Goal: Task Accomplishment & Management: Complete application form

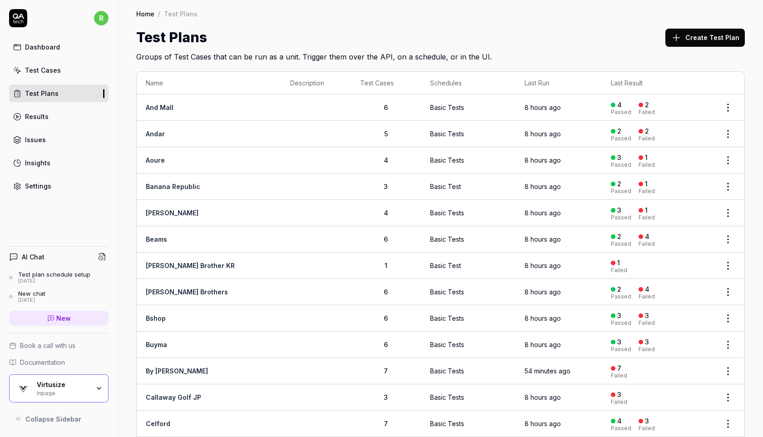
click at [186, 106] on td "And Mall" at bounding box center [209, 107] width 144 height 26
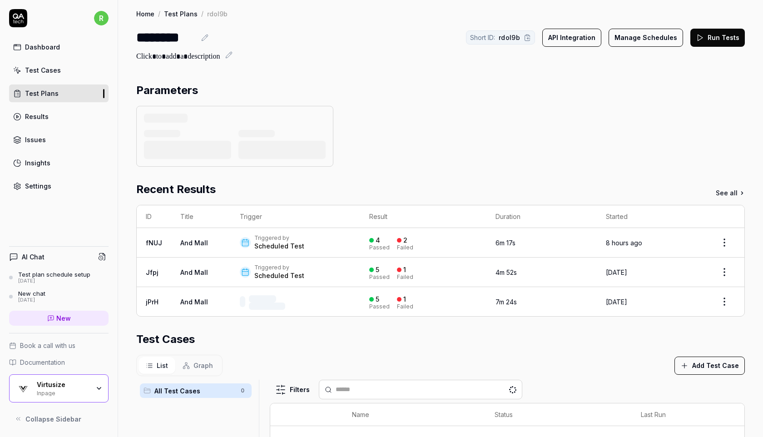
click at [44, 188] on div "Settings" at bounding box center [38, 186] width 26 height 10
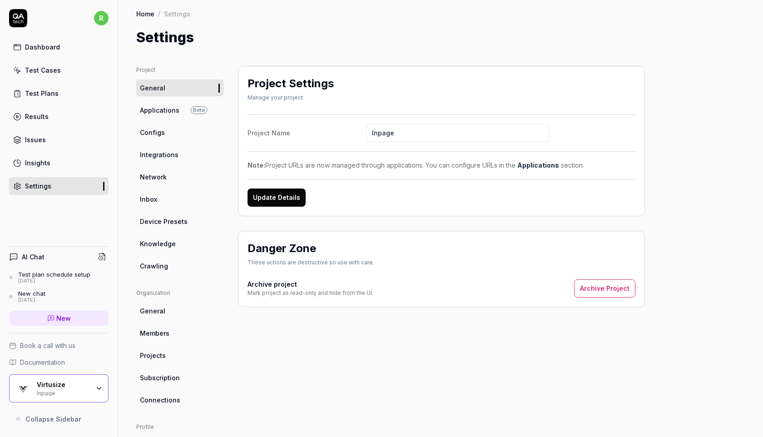
click at [159, 130] on span "Configs" at bounding box center [152, 133] width 25 height 10
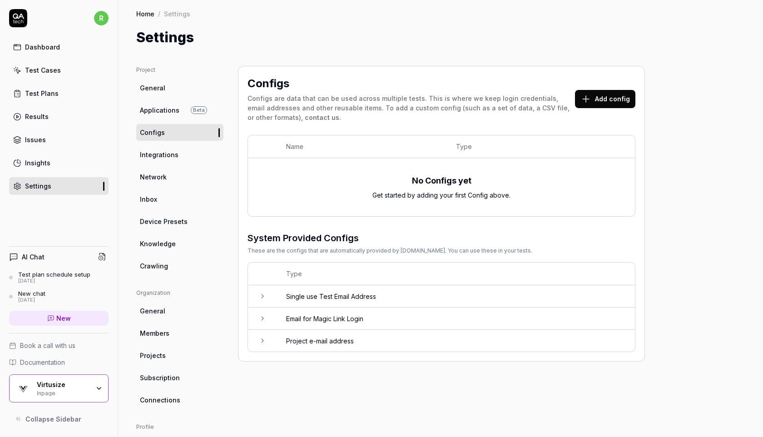
click at [177, 108] on span "Applications" at bounding box center [160, 110] width 40 height 10
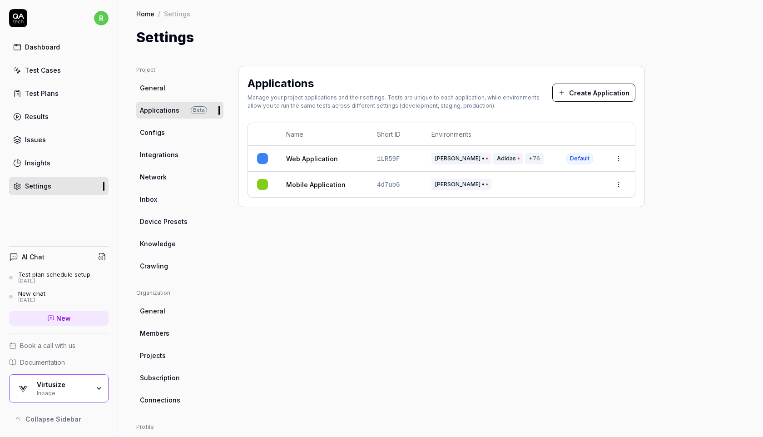
click at [620, 158] on html "r Dashboard Test Cases Test Plans Results Issues Insights Settings AI Chat Test…" at bounding box center [381, 218] width 763 height 437
click at [474, 245] on html "r Dashboard Test Cases Test Plans Results Issues Insights Settings AI Chat Test…" at bounding box center [381, 218] width 763 height 437
click at [618, 155] on html "r Dashboard Test Cases Test Plans Results Issues Insights Settings AI Chat Test…" at bounding box center [381, 218] width 763 height 437
click at [559, 224] on div "Edit" at bounding box center [577, 218] width 106 height 20
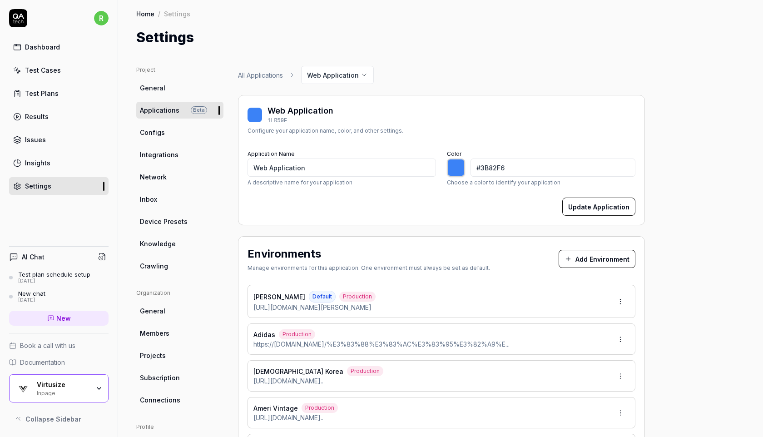
click at [70, 387] on div "Virtusize" at bounding box center [63, 384] width 53 height 8
type input "*******"
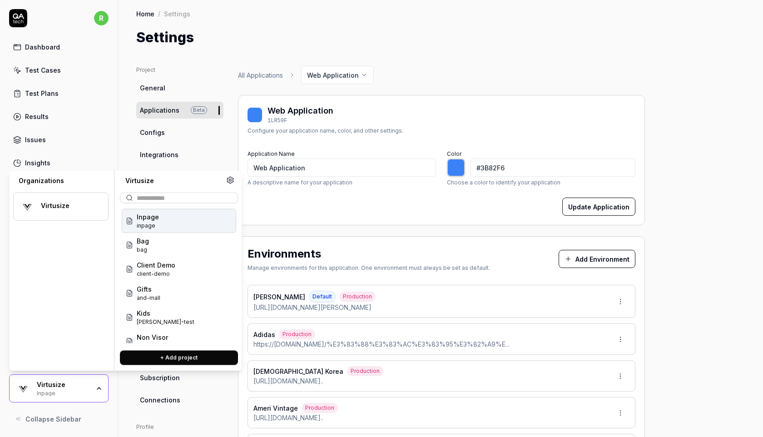
click at [229, 181] on icon at bounding box center [230, 180] width 8 height 8
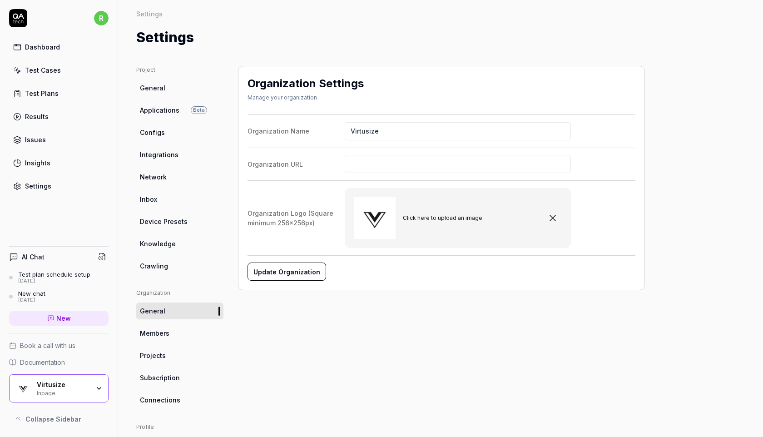
click at [232, 327] on div "Project General Applications Beta Configs Integrations Network Inbox Device Pre…" at bounding box center [440, 293] width 608 height 454
click at [256, 335] on div "Organization Settings Manage your organization Organization Name Virtusize Orga…" at bounding box center [441, 293] width 407 height 454
click at [169, 351] on link "Projects" at bounding box center [179, 355] width 87 height 17
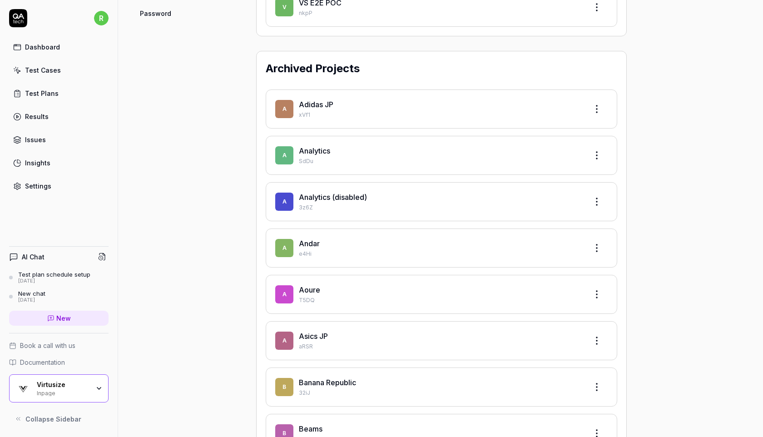
scroll to position [476, 0]
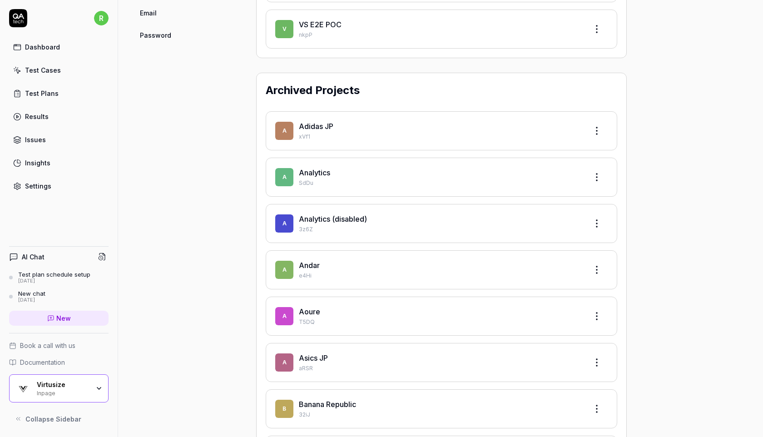
click at [597, 269] on html "r Dashboard Test Cases Test Plans Results Issues Insights Settings AI Chat Test…" at bounding box center [381, 218] width 763 height 437
click at [551, 311] on div "Restore" at bounding box center [562, 311] width 86 height 20
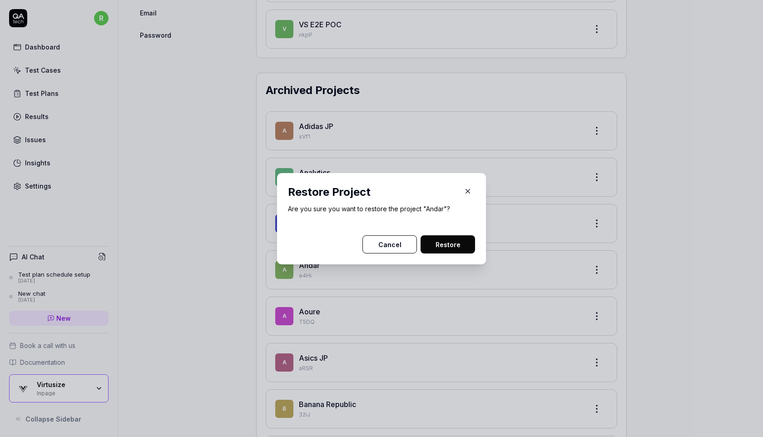
click at [447, 242] on button "Restore" at bounding box center [447, 244] width 54 height 18
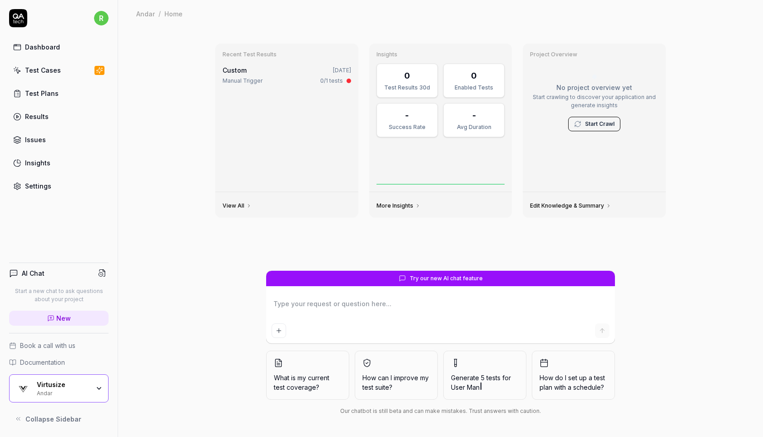
click at [51, 186] on link "Settings" at bounding box center [58, 186] width 99 height 18
type textarea "*"
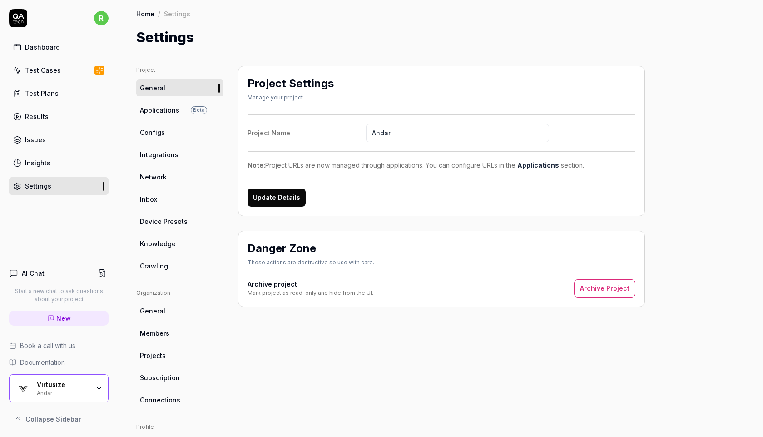
drag, startPoint x: 397, startPoint y: 132, endPoint x: 336, endPoint y: 130, distance: 61.3
click at [337, 132] on label "Project Name [PERSON_NAME]" at bounding box center [441, 133] width 388 height 18
type input "Staging QA"
click at [390, 186] on div "Project Name Staging QA Note: Project URLs are now managed through applications…" at bounding box center [441, 160] width 388 height 92
click at [406, 204] on div "Update Details" at bounding box center [441, 197] width 388 height 18
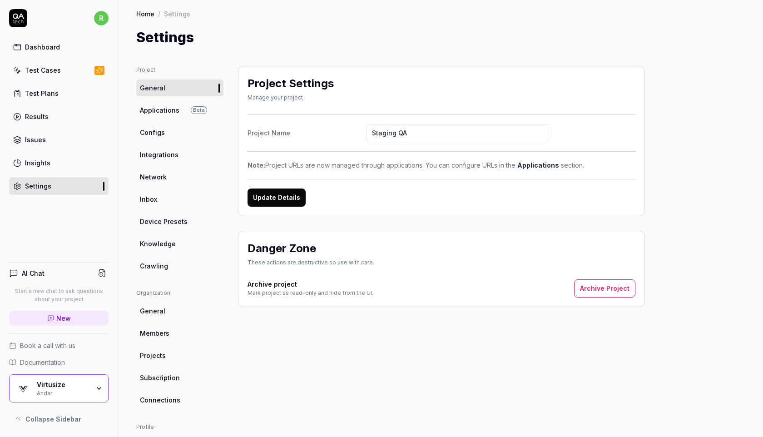
click at [430, 193] on div "Update Details" at bounding box center [441, 197] width 388 height 18
click at [286, 199] on button "Update Details" at bounding box center [276, 197] width 58 height 18
click at [178, 112] on link "Applications Beta" at bounding box center [179, 110] width 87 height 17
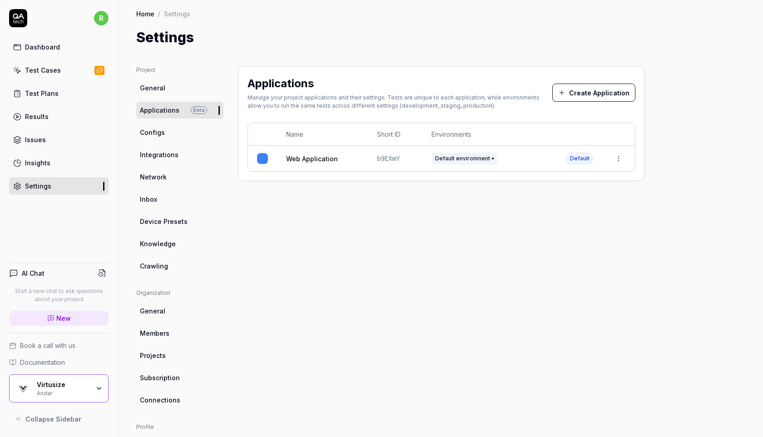
click at [615, 158] on html "r Dashboard Test Cases Test Plans Results Issues Insights Settings AI Chat Star…" at bounding box center [381, 218] width 763 height 437
click at [548, 220] on span "Edit" at bounding box center [546, 218] width 12 height 10
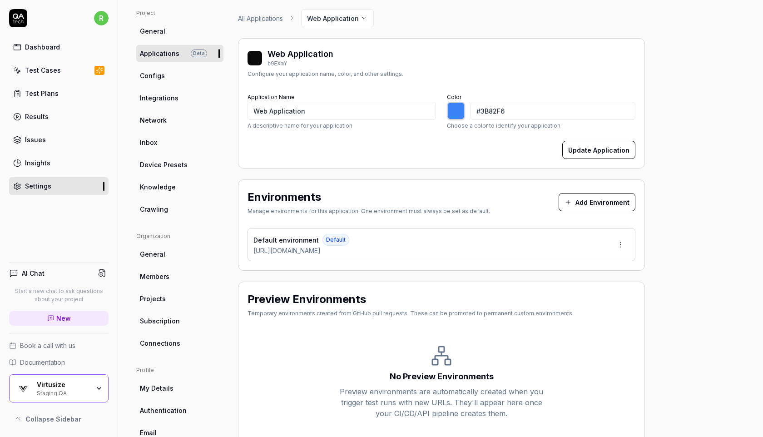
scroll to position [51, 0]
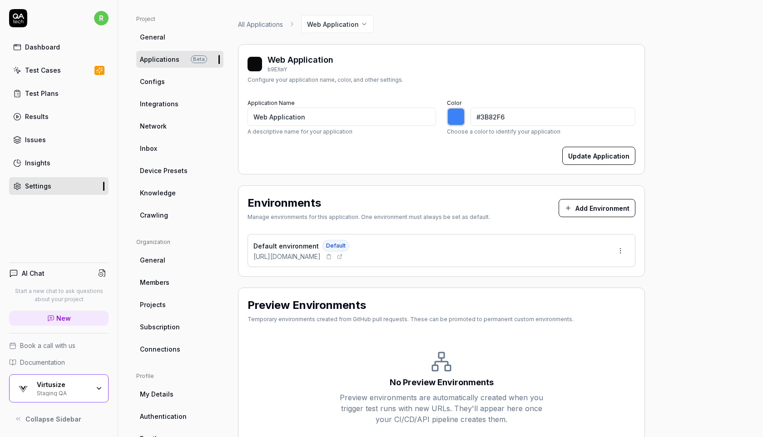
click at [321, 255] on span "https://andar-jp.com/products/mildmus-wide-pants" at bounding box center [286, 257] width 67 height 10
click at [612, 206] on button "Add Environment" at bounding box center [596, 208] width 77 height 18
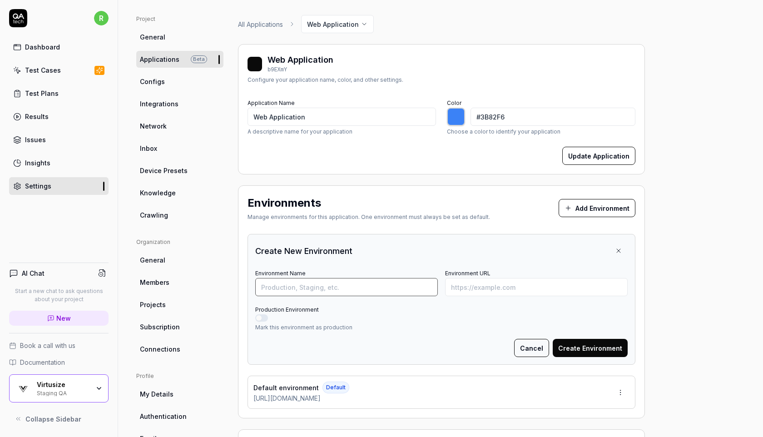
click at [347, 286] on input "Environment Name" at bounding box center [346, 287] width 183 height 18
type input "*******"
paste input "https://www.allsaints.co.kr/goods/goods_view.php?goodsNo=1000012551"
type input "https://www.allsaints.co.kr/goods/goods_view.php?goodsNo=1000012551"
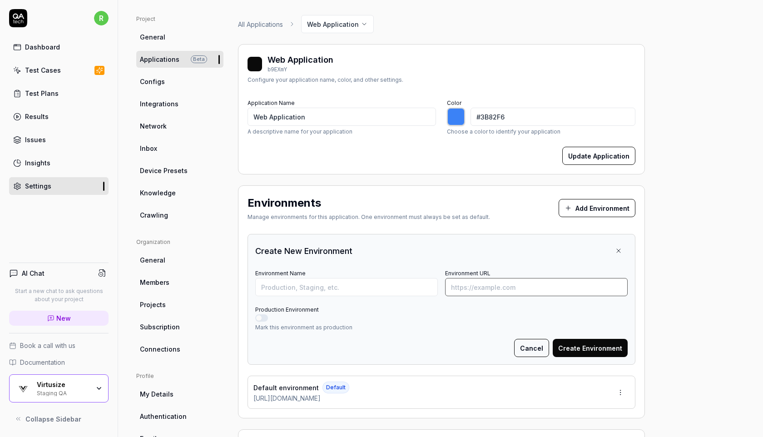
click at [465, 280] on input "Environment URL" at bounding box center [536, 287] width 183 height 18
paste input "https://www.allsaints.co.kr/goods/goods_view.php?goodsNo=1000012551"
type input "https://www.allsaints.co.kr/goods/goods_view.php?goodsNo=1000012551&vs-staging"
click at [315, 285] on input "Environment Name" at bounding box center [346, 287] width 183 height 18
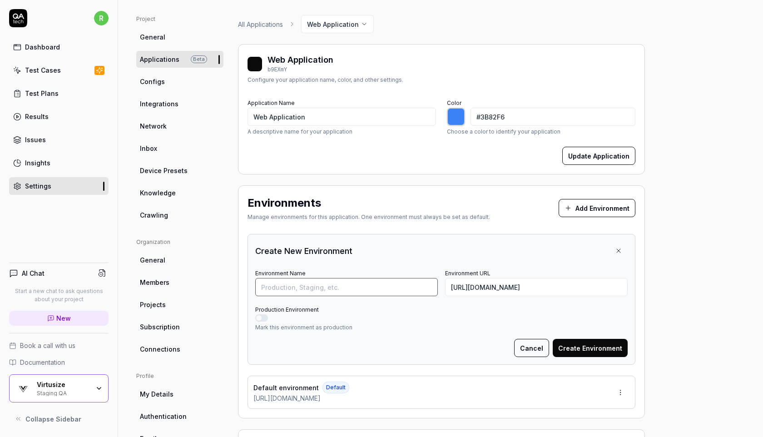
scroll to position [0, 0]
type input "All Saints KR"
click at [262, 314] on button "Production Environment" at bounding box center [261, 317] width 13 height 7
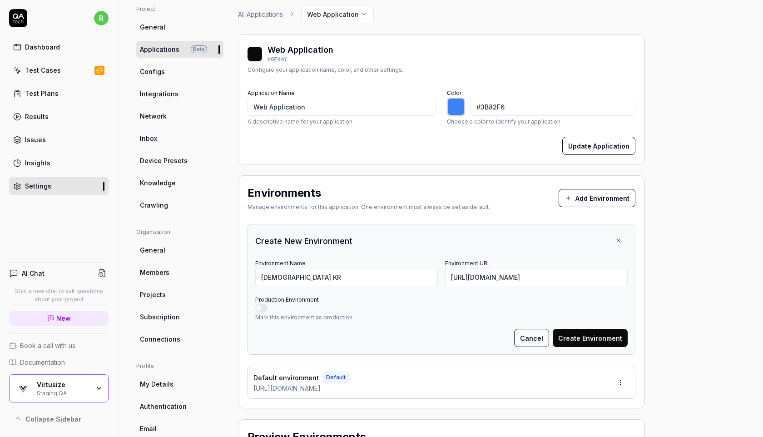
click at [591, 334] on button "Create Environment" at bounding box center [590, 338] width 75 height 18
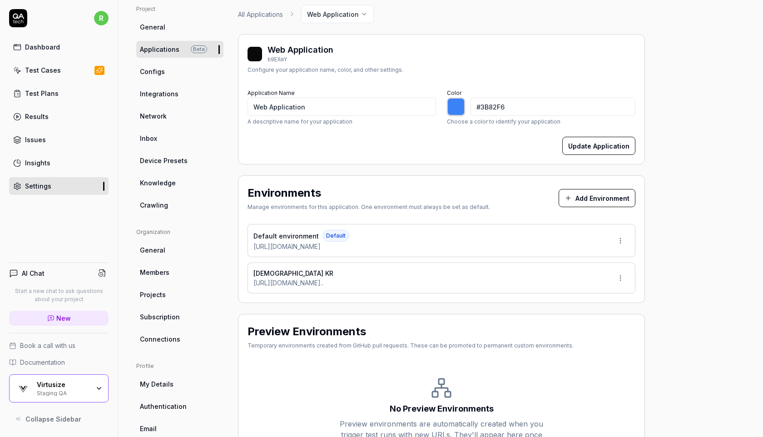
click at [617, 242] on html "r Dashboard Test Cases Test Plans Results Issues Insights Settings AI Chat Star…" at bounding box center [381, 218] width 763 height 437
click at [661, 250] on html "r Dashboard Test Cases Test Plans Results Issues Insights Settings AI Chat Star…" at bounding box center [381, 218] width 763 height 437
click at [619, 281] on html "r Dashboard Test Cases Test Plans Results Issues Insights Settings AI Chat Star…" at bounding box center [381, 218] width 763 height 437
click at [591, 340] on span "Make Default" at bounding box center [593, 339] width 43 height 10
click at [622, 238] on html "r Dashboard Test Cases Test Plans Results Issues Insights Settings AI Chat Star…" at bounding box center [381, 218] width 763 height 437
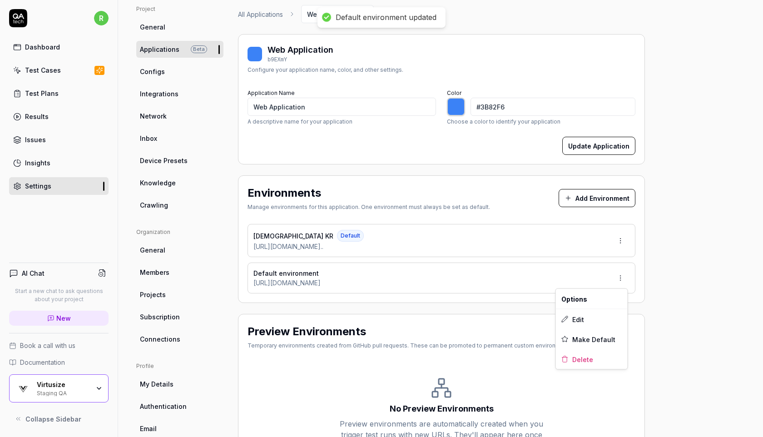
click at [686, 247] on html "Default environment updated r Dashboard Test Cases Test Plans Results Issues In…" at bounding box center [381, 218] width 763 height 437
click at [623, 277] on html "Default environment updated r Dashboard Test Cases Test Plans Results Issues In…" at bounding box center [381, 218] width 763 height 437
click at [576, 359] on span "Delete" at bounding box center [582, 359] width 21 height 10
type input "*******"
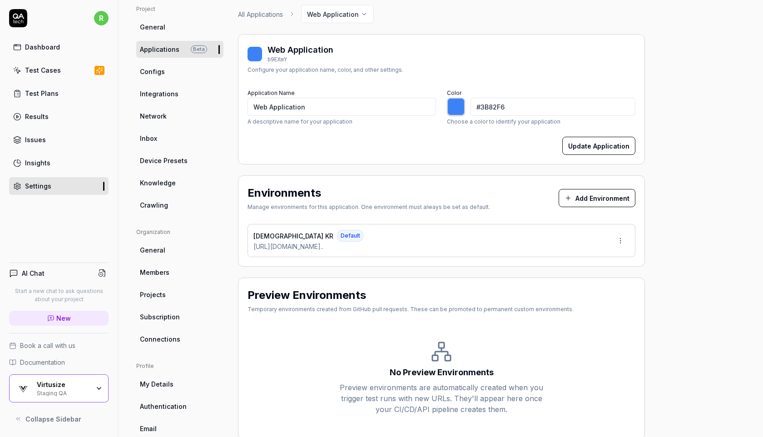
click at [54, 70] on div "Test Cases" at bounding box center [43, 70] width 36 height 10
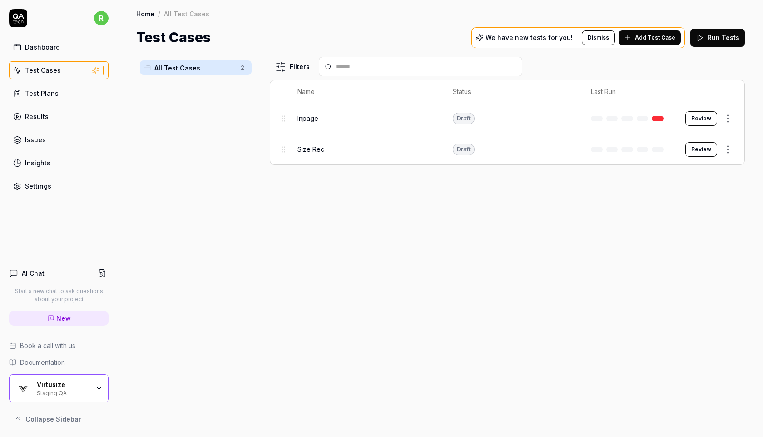
click at [726, 115] on html "r Dashboard Test Cases Test Plans Results Issues Insights Settings AI Chat Star…" at bounding box center [381, 218] width 763 height 437
click at [669, 201] on div "Edit" at bounding box center [690, 197] width 86 height 20
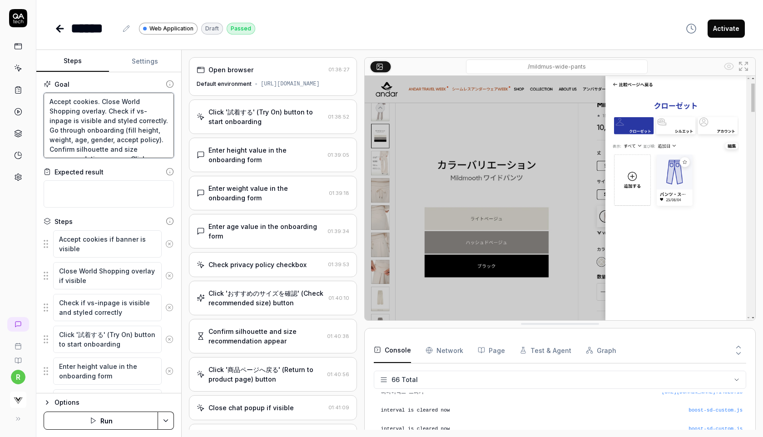
click at [94, 121] on textarea "Accept cookies. Close World Shopping overlay. Check if vs-inpage is visible and…" at bounding box center [109, 125] width 130 height 65
type textarea "*"
click at [66, 112] on textarea "Accept cookies. Close World Shopping overlay. Check if vs-inpage is visible and…" at bounding box center [109, 125] width 130 height 65
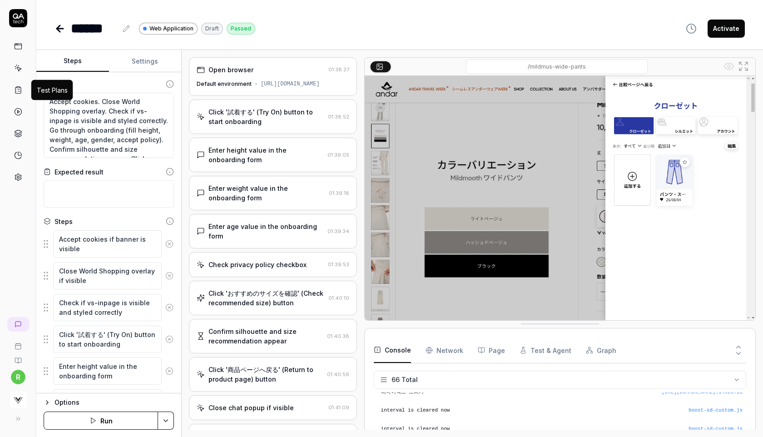
click at [15, 90] on icon at bounding box center [17, 90] width 5 height 6
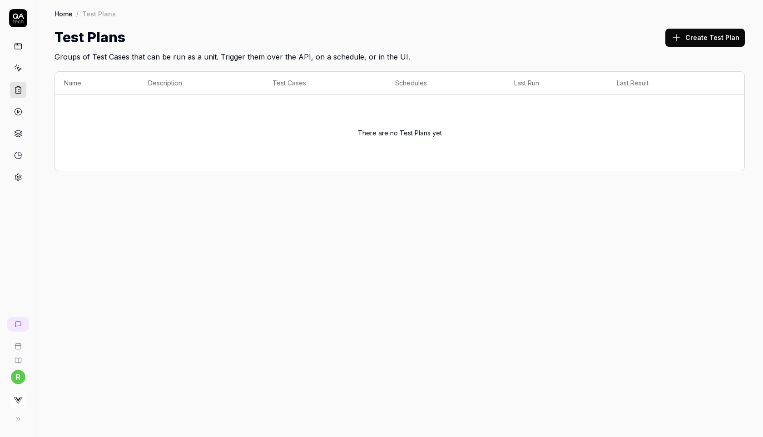
click at [694, 47] on div "Create Test Plan" at bounding box center [704, 37] width 79 height 20
click at [699, 40] on button "Create Test Plan" at bounding box center [704, 38] width 79 height 18
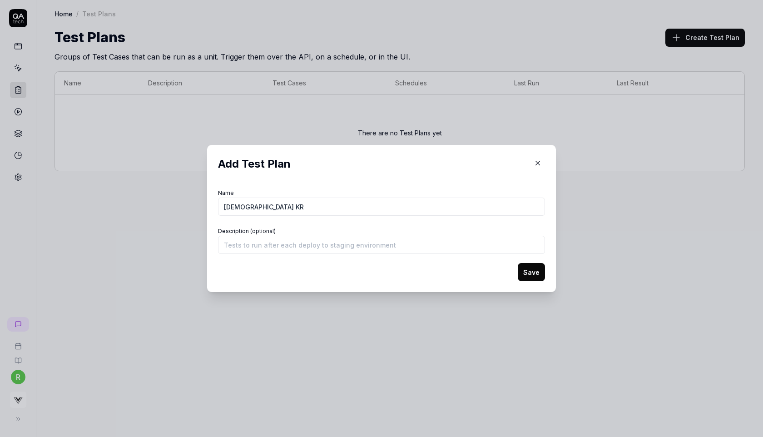
type input "All Saints KR"
click at [530, 272] on button "Save" at bounding box center [531, 272] width 27 height 18
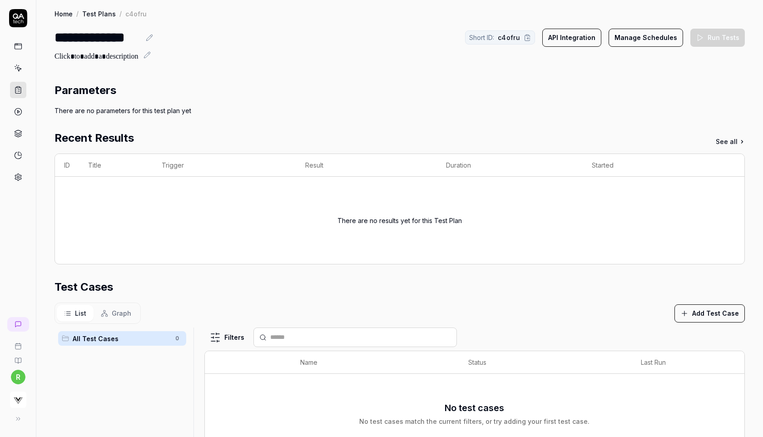
click at [148, 57] on icon at bounding box center [146, 54] width 7 height 7
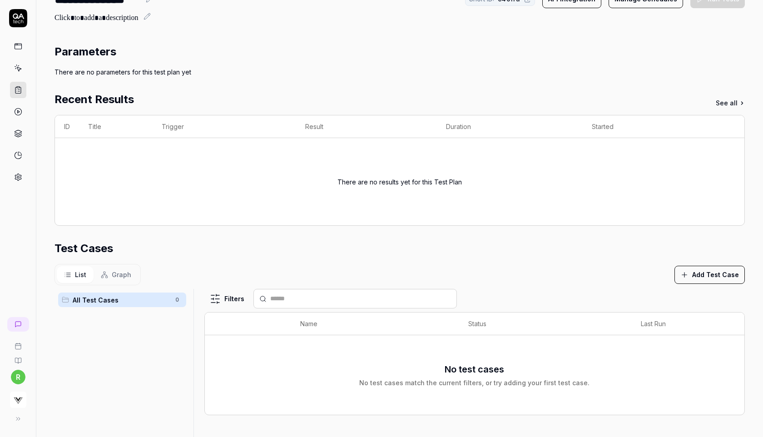
scroll to position [74, 0]
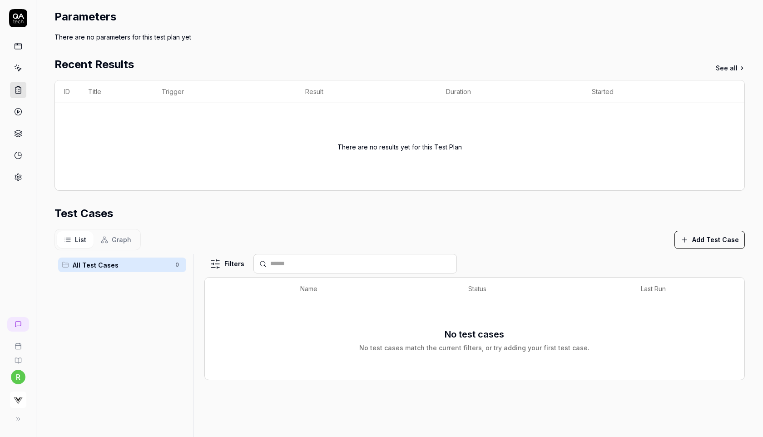
click at [696, 242] on button "Add Test Case" at bounding box center [709, 240] width 70 height 18
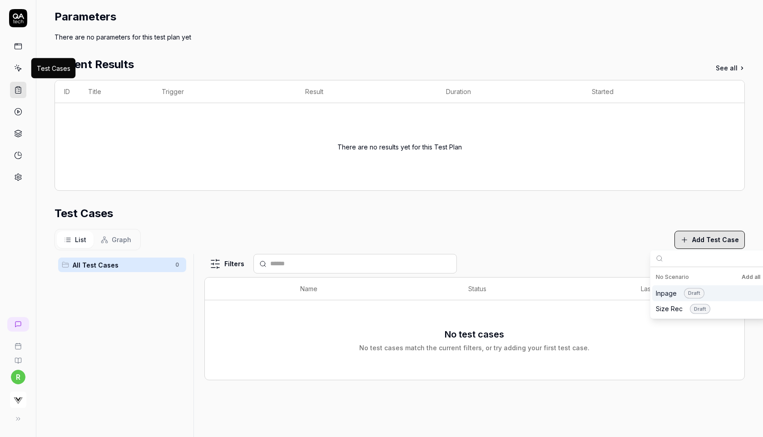
click at [16, 65] on icon at bounding box center [16, 65] width 0 height 1
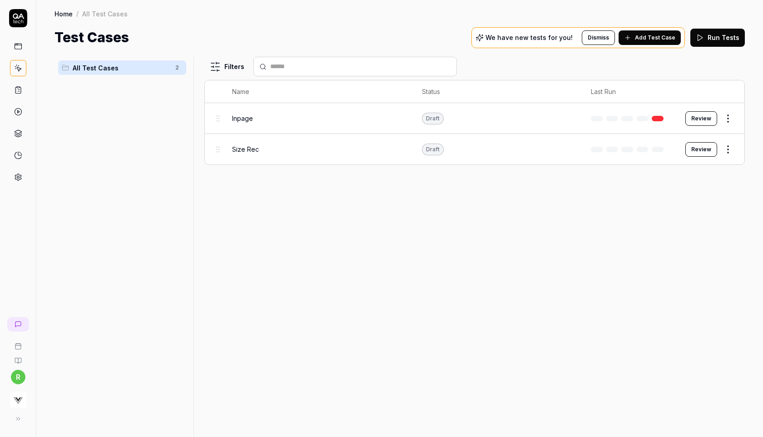
click at [662, 40] on span "Add Test Case" at bounding box center [655, 38] width 40 height 8
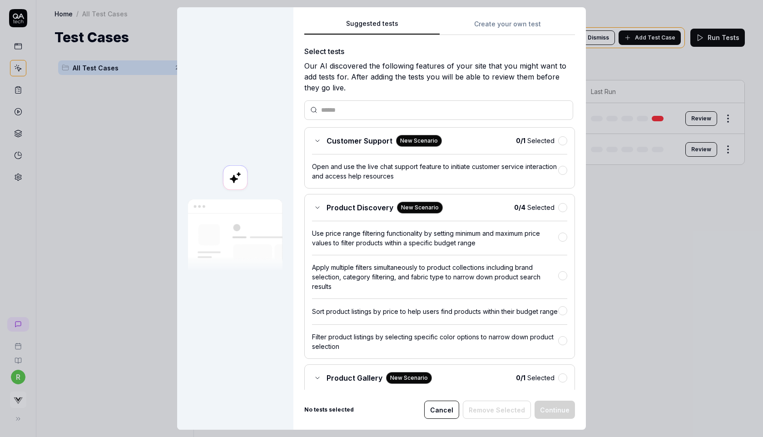
click at [511, 21] on button "Create your own test" at bounding box center [507, 27] width 135 height 16
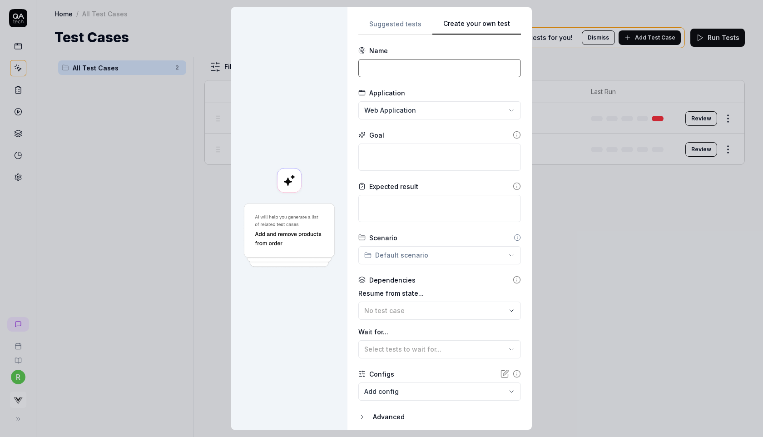
click at [413, 68] on input at bounding box center [439, 68] width 163 height 18
type input "Inpage Korea"
click at [385, 153] on textarea at bounding box center [439, 156] width 163 height 27
paste textarea "Accept cookies. Close World Shopping overlay. Check if vs-inpage is visible and…"
type textarea "*"
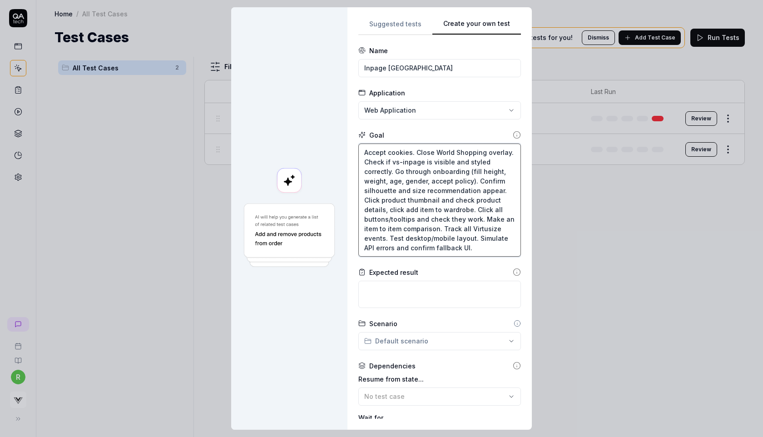
type textarea "Accept cookies. Close World Shopping overlay. Check if vs-inpage is visible and…"
drag, startPoint x: 426, startPoint y: 160, endPoint x: 394, endPoint y: 158, distance: 32.8
click at [394, 158] on textarea "Accept cookies. Close World Shopping overlay. Check if vs-inpage is visible and…" at bounding box center [439, 199] width 163 height 113
paste textarea "당신에게 맞는 사이즈를 찾아보세요"
type textarea "*"
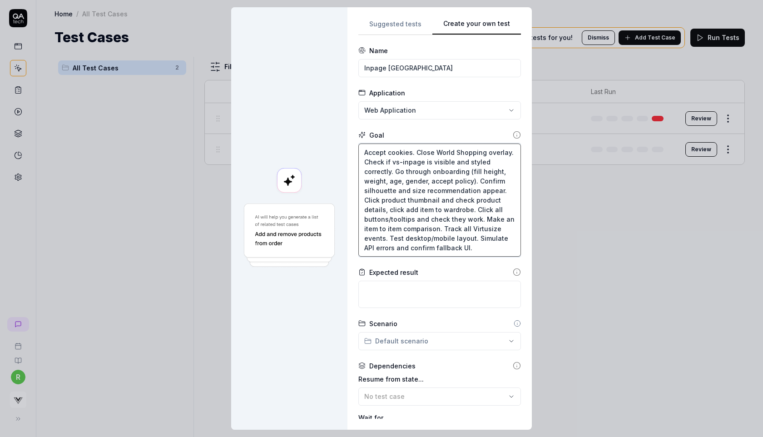
type textarea "Accept cookies. Close World Shopping overlay. Check if 당신에게 맞는 사이즈를 찾아보세요is vis…"
type textarea "*"
type textarea "Accept cookies. Close World Shopping overlay. Check if 당신에게 맞는 사이즈를 찾아보세요 is vi…"
type textarea "*"
type textarea "Accept cookies. Close World Shopping overlay. Check if 당신에게 맞는 사이즈를 찾아보세요is vis…"
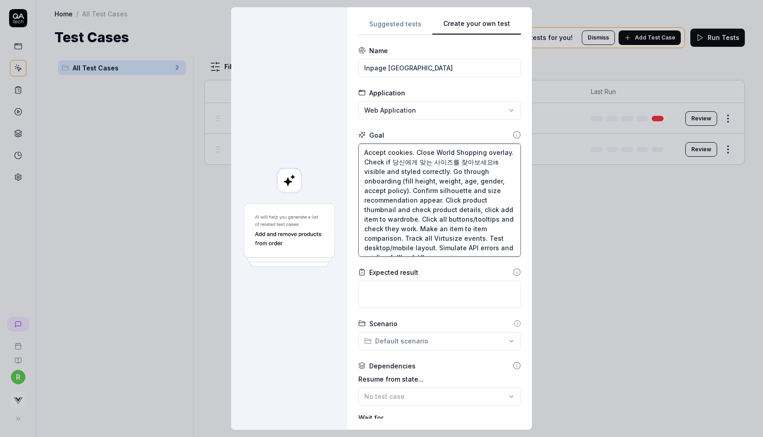
type textarea "*"
type textarea "Accept cookies. Close World Shopping overlay. Check if vs-inpage is visible and…"
click at [427, 159] on textarea "Accept cookies. Close World Shopping overlay. Check if vs-inpage is visible and…" at bounding box center [439, 199] width 163 height 113
click at [431, 160] on textarea "Accept cookies. Close World Shopping overlay. Check if vs-inpage is visible and…" at bounding box center [439, 199] width 163 height 113
click at [453, 163] on textarea "Accept cookies. Close World Shopping overlay. Check if vs-inpage is visible and…" at bounding box center [439, 199] width 163 height 113
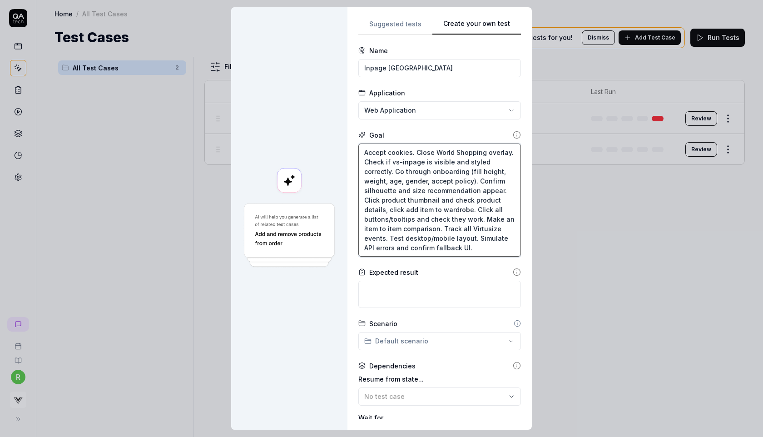
type textarea "*"
type textarea "Accept cookies. Close World Shopping overlay. Check if vs-inpage is visible and…"
type textarea "*"
type textarea "Accept cookies. Close World Shopping overlay. Check if vs-inpage is visible ( a…"
paste textarea "당신에게 맞는 사이즈를 찾아보세요"
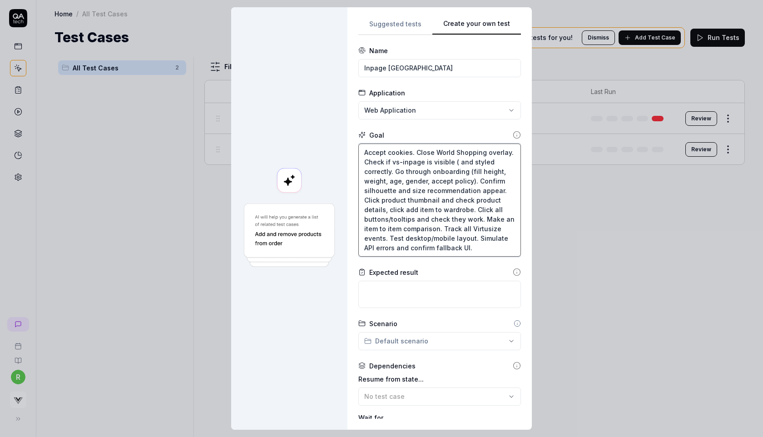
type textarea "*"
type textarea "Accept cookies. Close World Shopping overlay. Check if vs-inpage is visible (당신…"
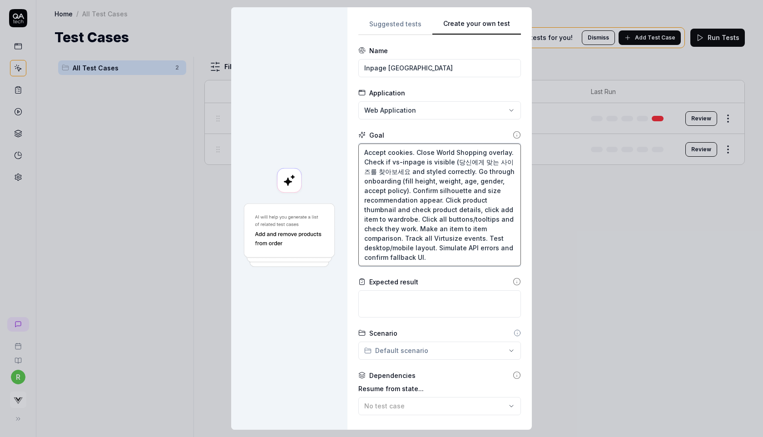
type textarea "*"
type textarea "Accept cookies. Close World Shopping overlay. Check if vs-inpage is visible (당신…"
drag, startPoint x: 466, startPoint y: 168, endPoint x: 409, endPoint y: 174, distance: 57.1
click at [409, 174] on textarea "Accept cookies. Close World Shopping overlay. Check if vs-inpage is visible (당신…" at bounding box center [439, 204] width 163 height 123
type textarea "*"
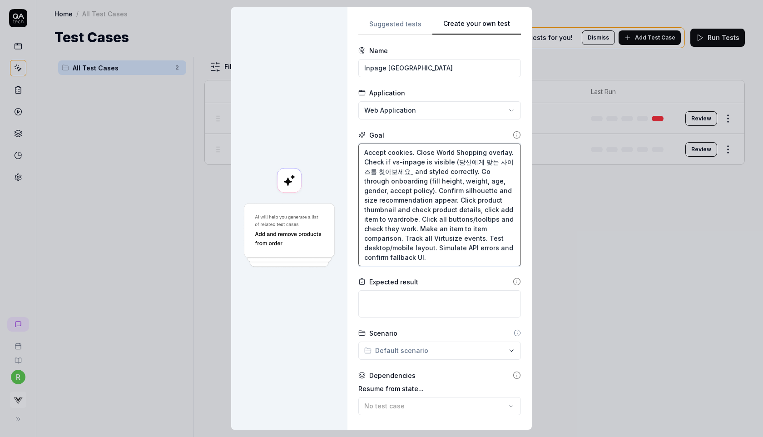
type textarea "Accept cookies. Close World Shopping overlay. Check if vs-inpage is visible (당신…"
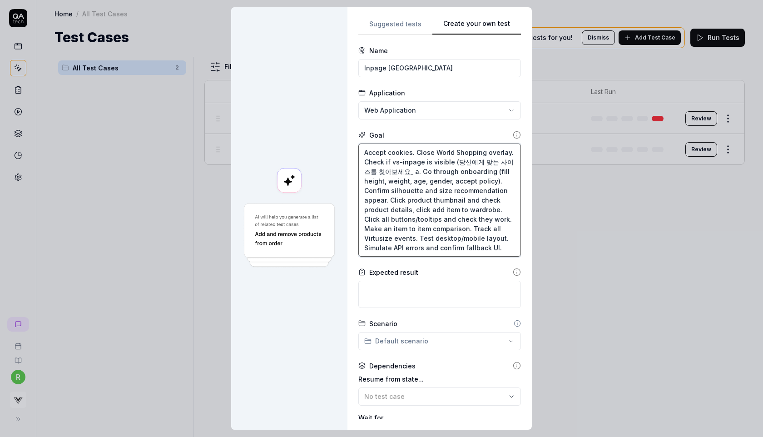
type textarea "*"
type textarea "Accept cookies. Close World Shopping overlay. Check if vs-inpage is visible (당신…"
type textarea "*"
type textarea "Accept cookies. Close World Shopping overlay. Check if vs-inpage is visible (당신…"
type textarea "*"
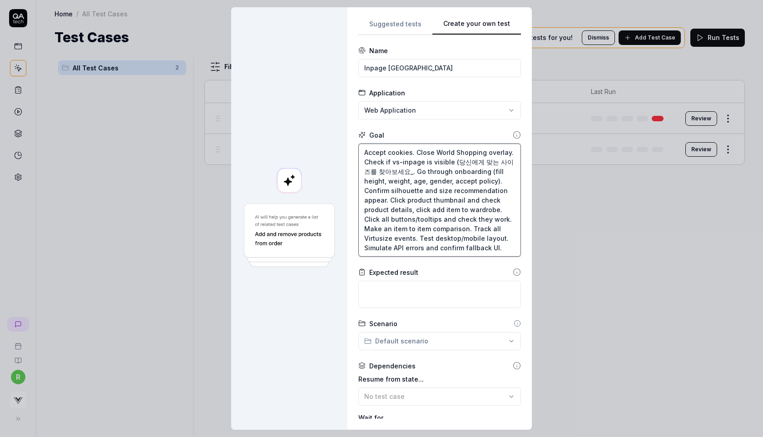
type textarea "Accept cookies. Close World Shopping overlay. Check if vs-inpage is visible (당신…"
type textarea "*"
type textarea "Accept cookies. Close World Shopping overlay. Check if vs-inpage is visible (당신…"
type textarea "*"
type textarea "Accept cookies. Close World Shopping overlay. Check if vs-inpage is visible (당신…"
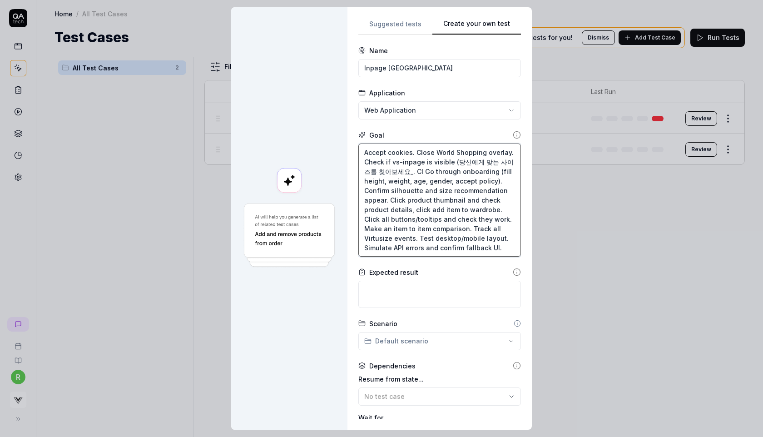
type textarea "*"
type textarea "Accept cookies. Close World Shopping overlay. Check if vs-inpage is visible (당신…"
type textarea "*"
type textarea "Accept cookies. Close World Shopping overlay. Check if vs-inpage is visible (당신…"
type textarea "*"
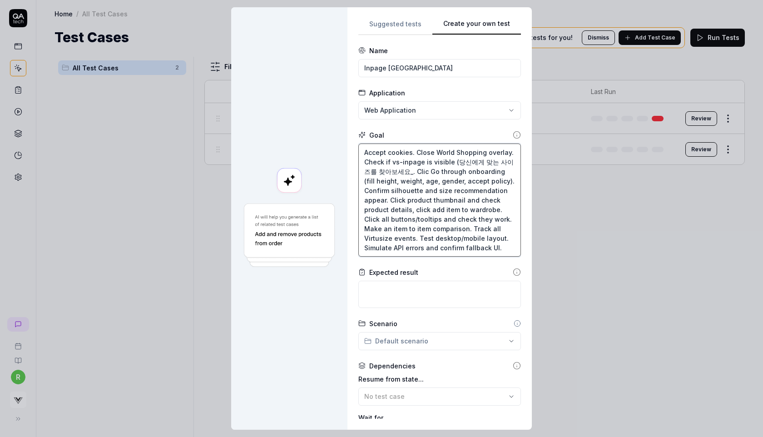
type textarea "Accept cookies. Close World Shopping overlay. Check if vs-inpage is visible (당신…"
type textarea "*"
type textarea "Accept cookies. Close World Shopping overlay. Check if vs-inpage is visible (당신…"
type textarea "*"
type textarea "Accept cookies. Close World Shopping overlay. Check if vs-inpage is visible (당신…"
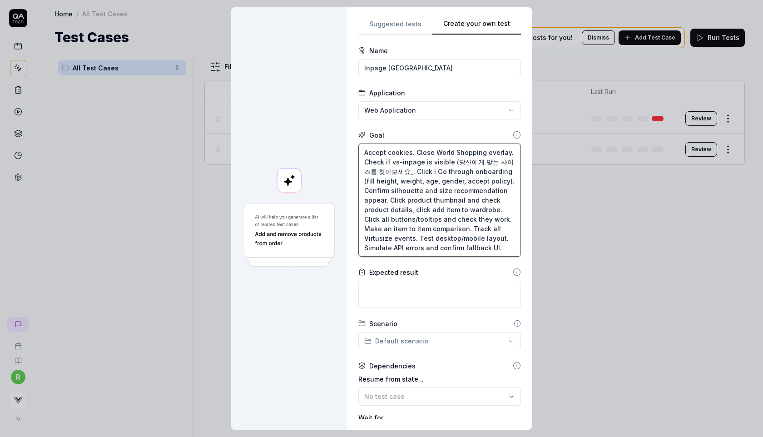
type textarea "*"
type textarea "Accept cookies. Close World Shopping overlay. Check if vs-inpage is visible (당신…"
type textarea "*"
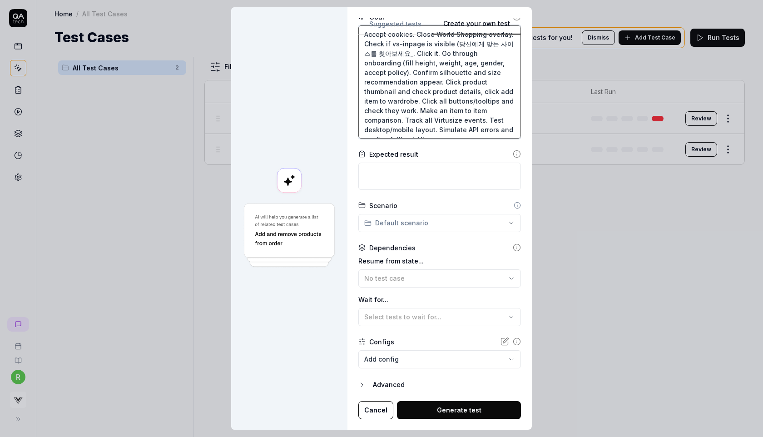
type textarea "Accept cookies. Close World Shopping overlay. Check if vs-inpage is visible (당신…"
click at [455, 412] on button "Generate test" at bounding box center [459, 410] width 124 height 18
type textarea "*"
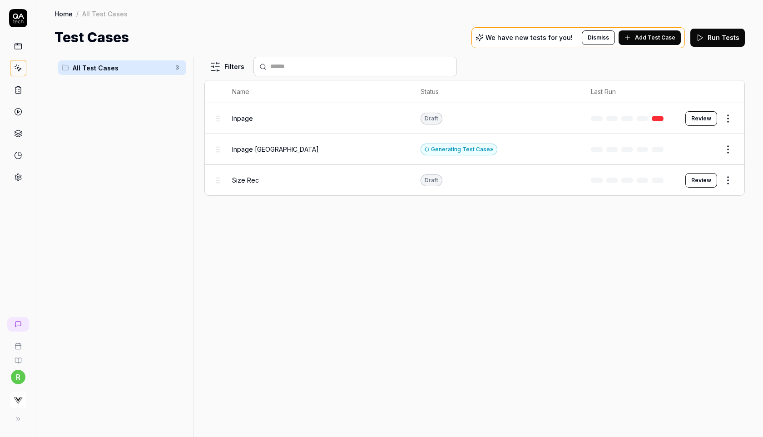
click at [528, 154] on td "Generating Test Case »" at bounding box center [496, 149] width 170 height 31
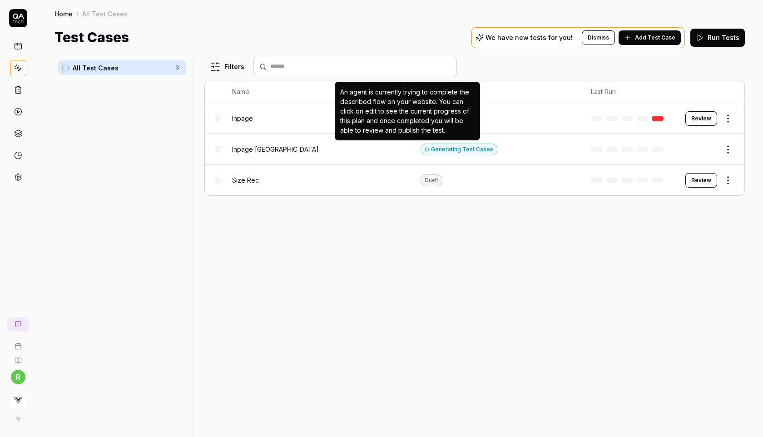
click at [420, 146] on div "Generating Test Case »" at bounding box center [458, 149] width 77 height 12
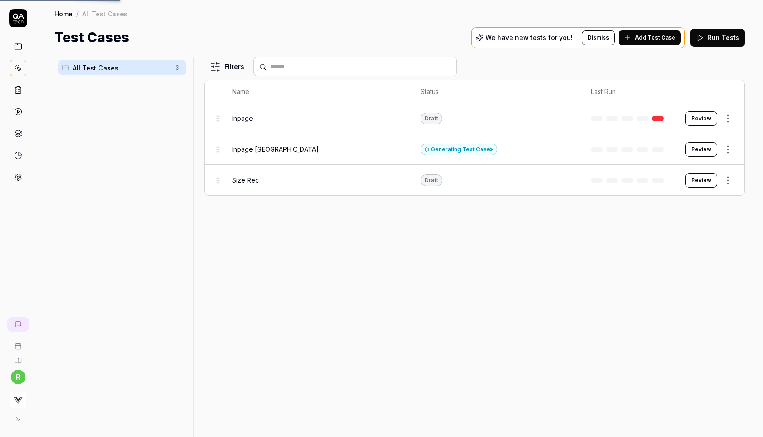
click at [267, 149] on span "Inpage Korea" at bounding box center [275, 149] width 87 height 10
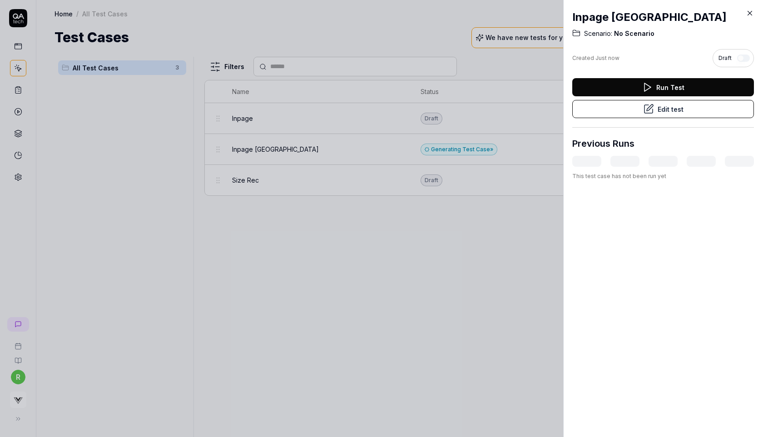
click at [749, 15] on icon at bounding box center [750, 13] width 8 height 8
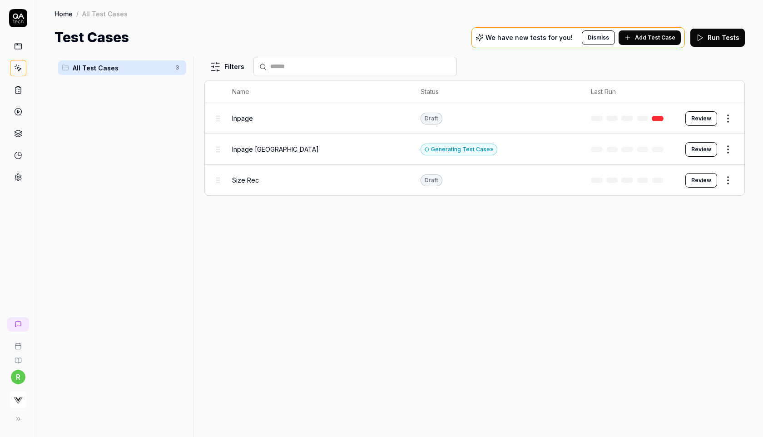
click at [727, 150] on html "r Home / All Test Cases Home / All Test Cases Test Cases We have new tests for …" at bounding box center [381, 218] width 763 height 437
click at [434, 304] on html "r Home / All Test Cases Home / All Test Cases Test Cases We have new tests for …" at bounding box center [381, 218] width 763 height 437
click at [18, 416] on icon at bounding box center [16, 418] width 7 height 7
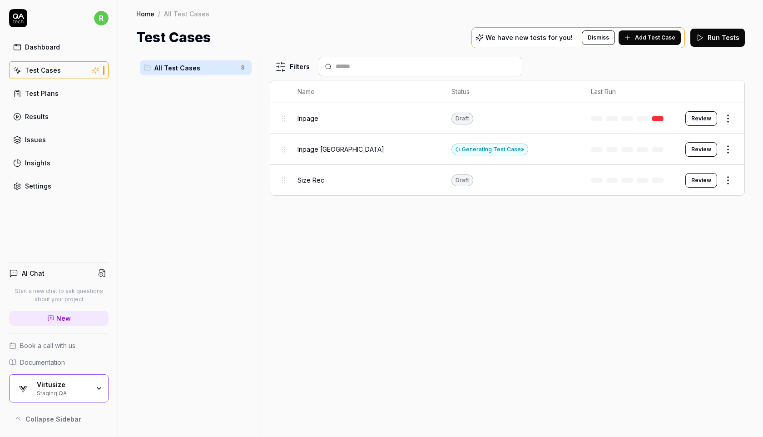
click at [97, 205] on div "r Dashboard Test Cases Test Plans Results Issues Insights Settings AI Chat Star…" at bounding box center [59, 218] width 118 height 437
click at [45, 163] on div "Insights" at bounding box center [37, 163] width 25 height 10
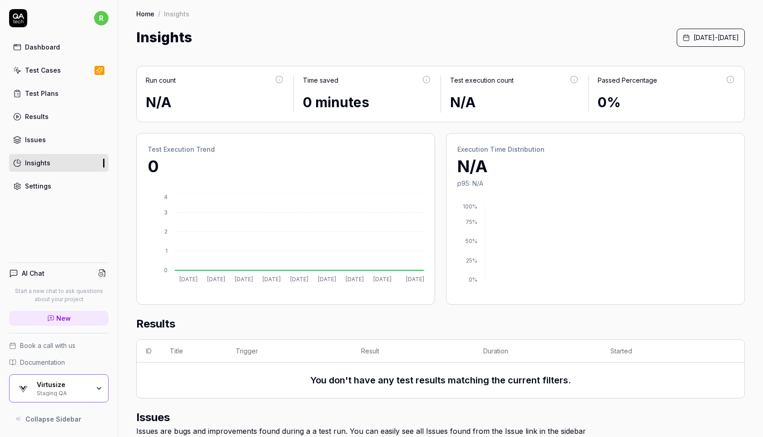
click at [88, 142] on link "Issues" at bounding box center [58, 140] width 99 height 18
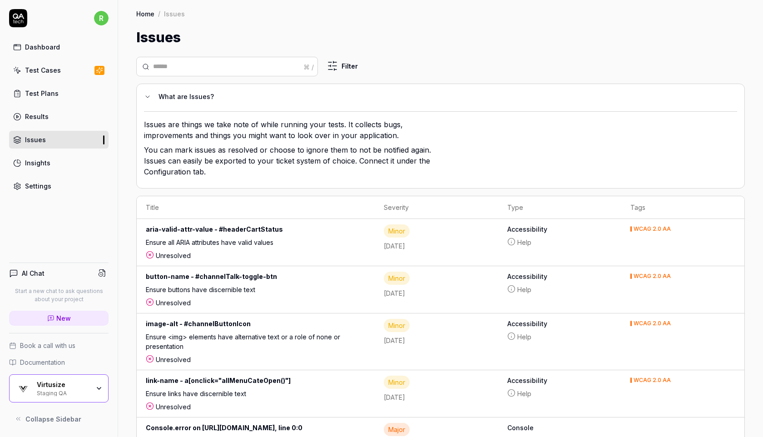
click at [69, 112] on link "Results" at bounding box center [58, 117] width 99 height 18
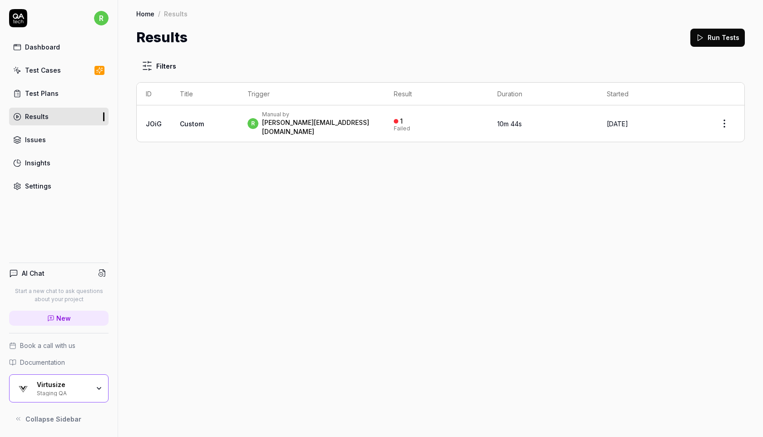
click at [92, 94] on link "Test Plans" at bounding box center [58, 93] width 99 height 18
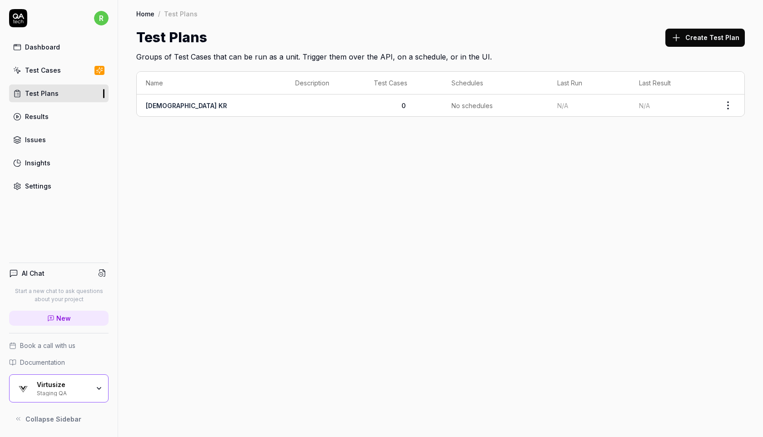
click at [712, 30] on button "Create Test Plan" at bounding box center [704, 38] width 79 height 18
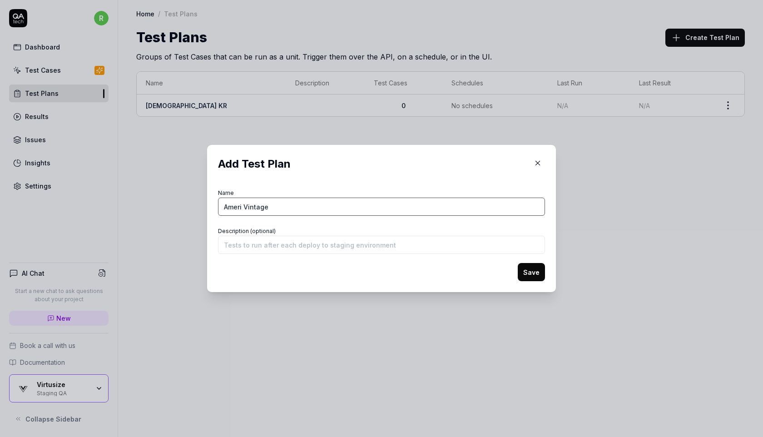
type input "Ameri Vintage"
click at [531, 272] on button "Save" at bounding box center [531, 272] width 27 height 18
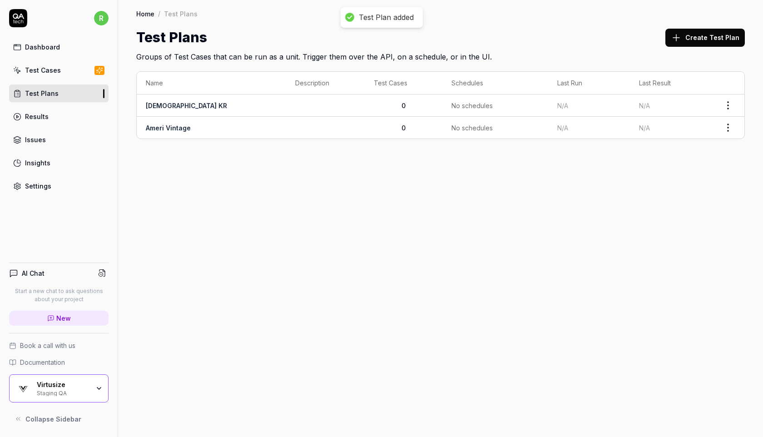
click at [481, 169] on div "Home / Test Plans Home / Test Plans Test Plans Create Test Plan Groups of Test …" at bounding box center [440, 218] width 645 height 437
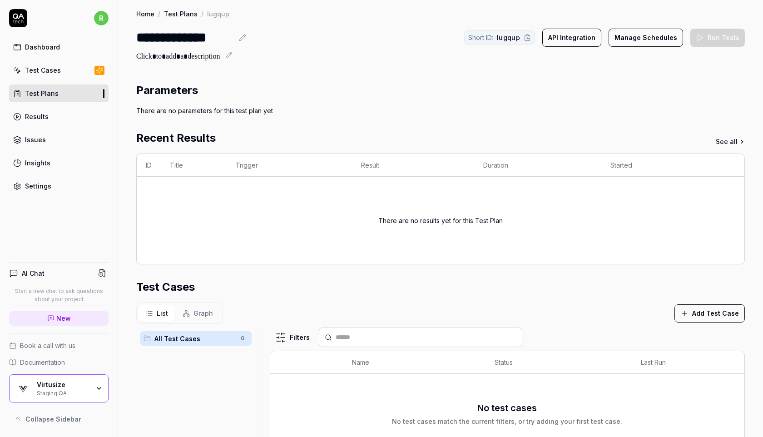
click at [719, 314] on button "Add Test Case" at bounding box center [709, 313] width 70 height 18
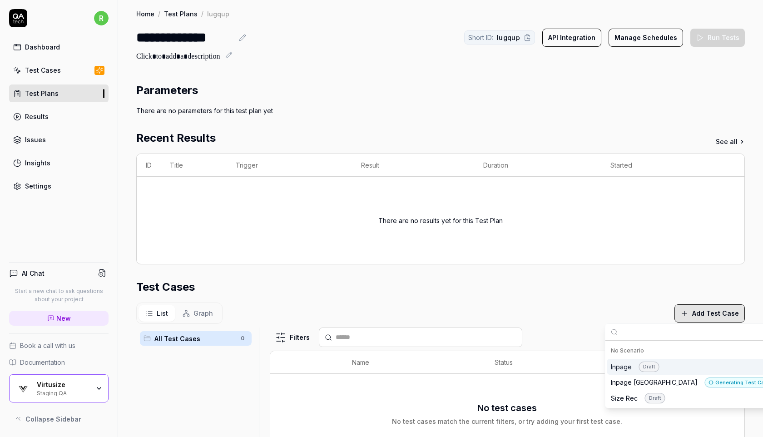
click at [623, 369] on div "Inpage Draft" at bounding box center [635, 366] width 49 height 10
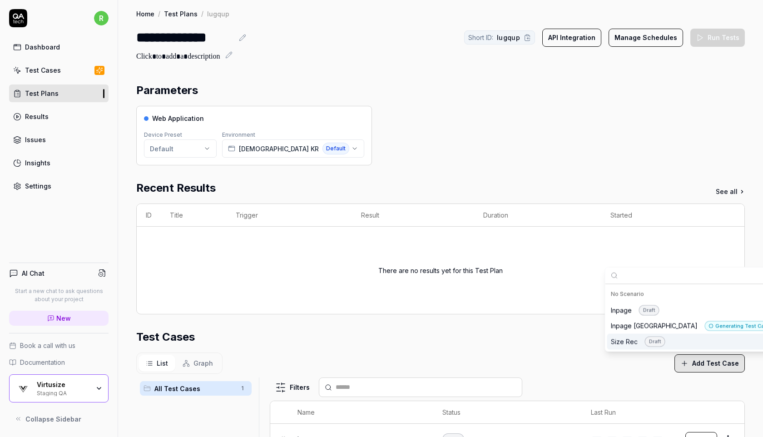
click at [612, 145] on div "Web Application Device Preset Default Environment All Saints KR Default" at bounding box center [440, 135] width 608 height 59
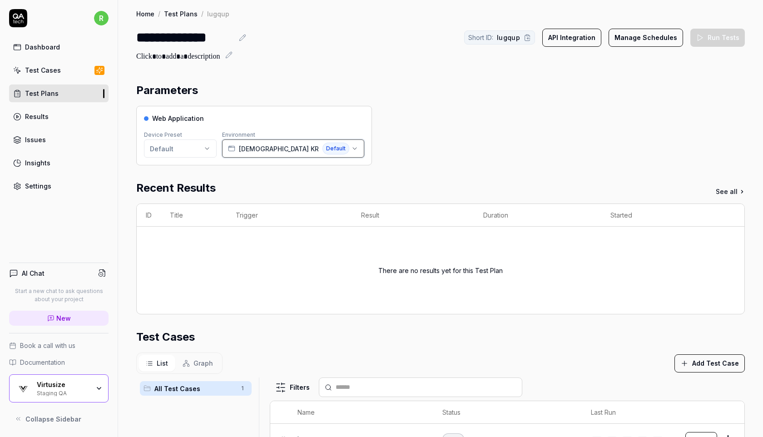
click at [322, 147] on span "Default" at bounding box center [335, 149] width 27 height 12
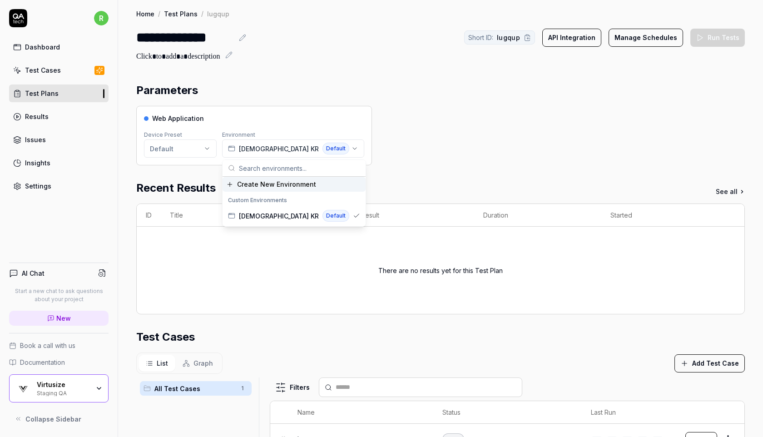
click at [282, 183] on span "Create New Environment" at bounding box center [276, 184] width 79 height 10
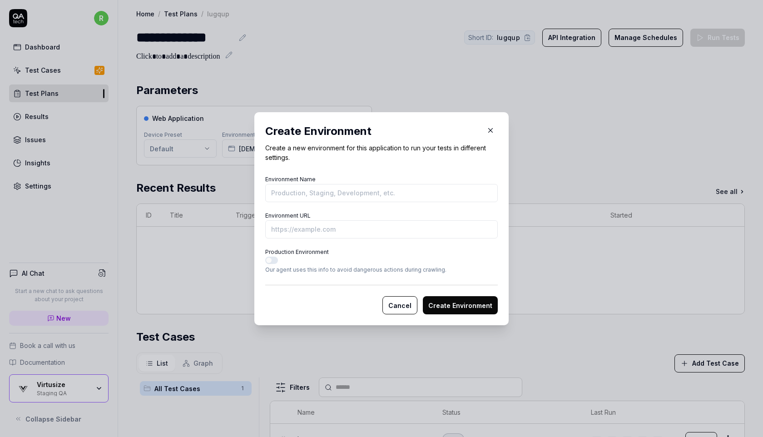
click at [285, 188] on input "Environment Name" at bounding box center [381, 193] width 232 height 18
paste input "https://amerivintage.co.jp/products/0225103311400?vs-staging"
type input "Ameri Vintage"
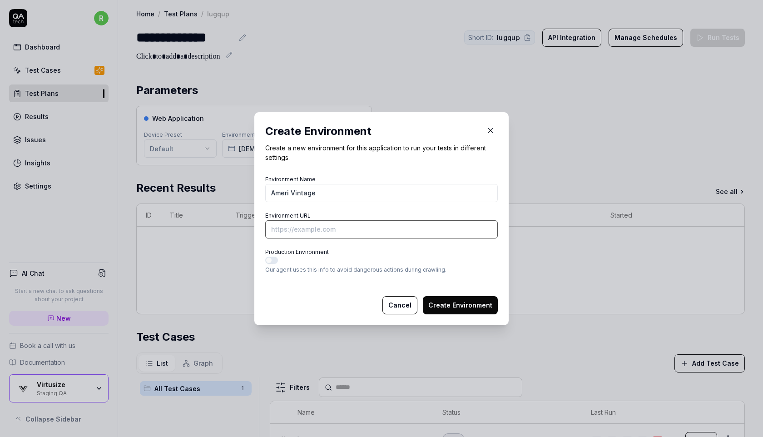
click at [332, 231] on input "Environment URL" at bounding box center [381, 229] width 232 height 18
paste input "https://amerivintage.co.jp/products/0225103311400?vs-staging"
type input "https://amerivintage.co.jp/products/0225103311400?vs-staging"
click at [452, 302] on button "Create Environment" at bounding box center [460, 305] width 75 height 18
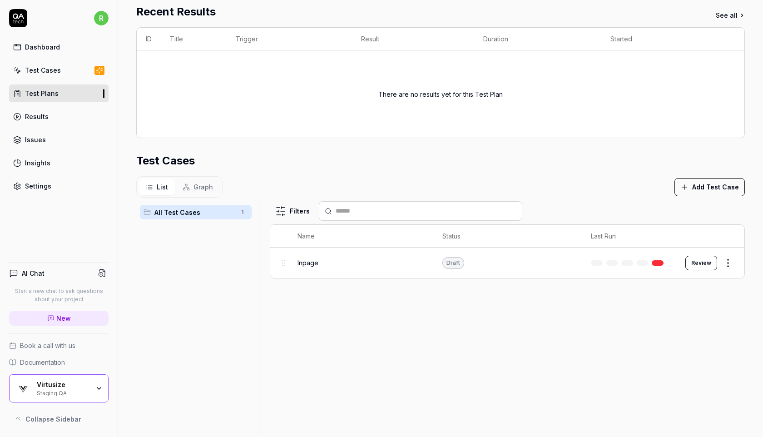
scroll to position [177, 0]
click at [726, 256] on body "**********" at bounding box center [381, 218] width 763 height 437
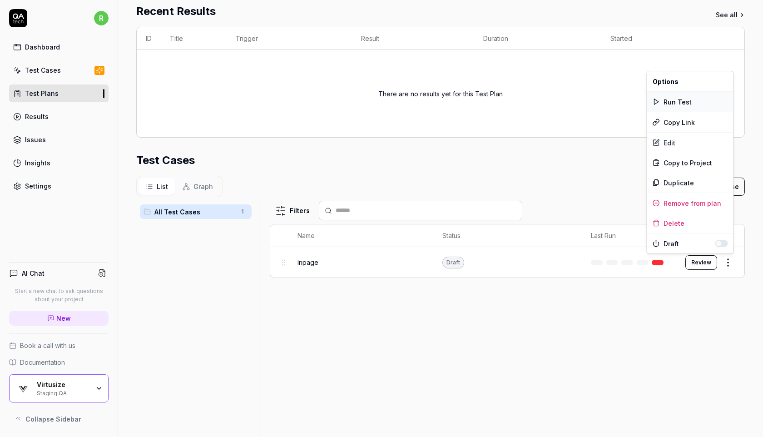
click at [687, 101] on div "Run Test" at bounding box center [690, 102] width 86 height 20
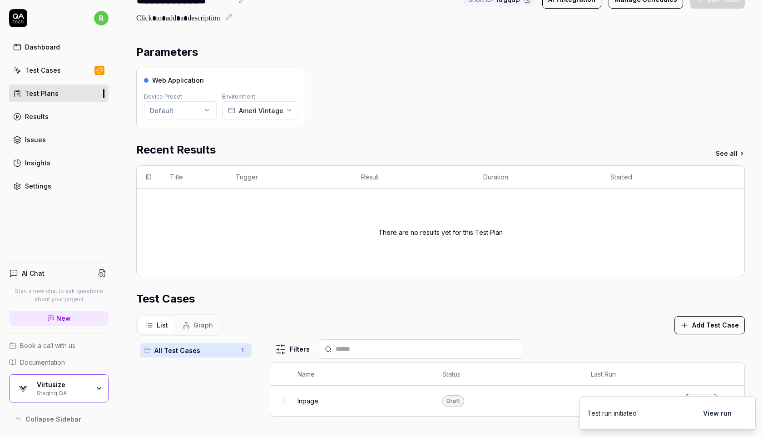
scroll to position [213, 0]
